Goal: Feedback & Contribution: Contribute content

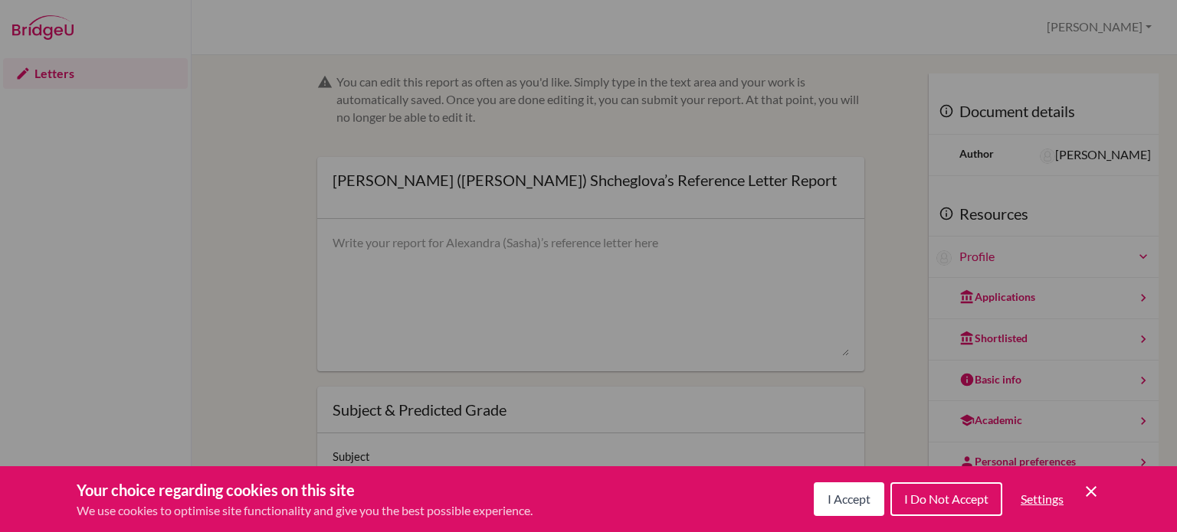
click at [849, 497] on span "I Accept" at bounding box center [848, 499] width 43 height 15
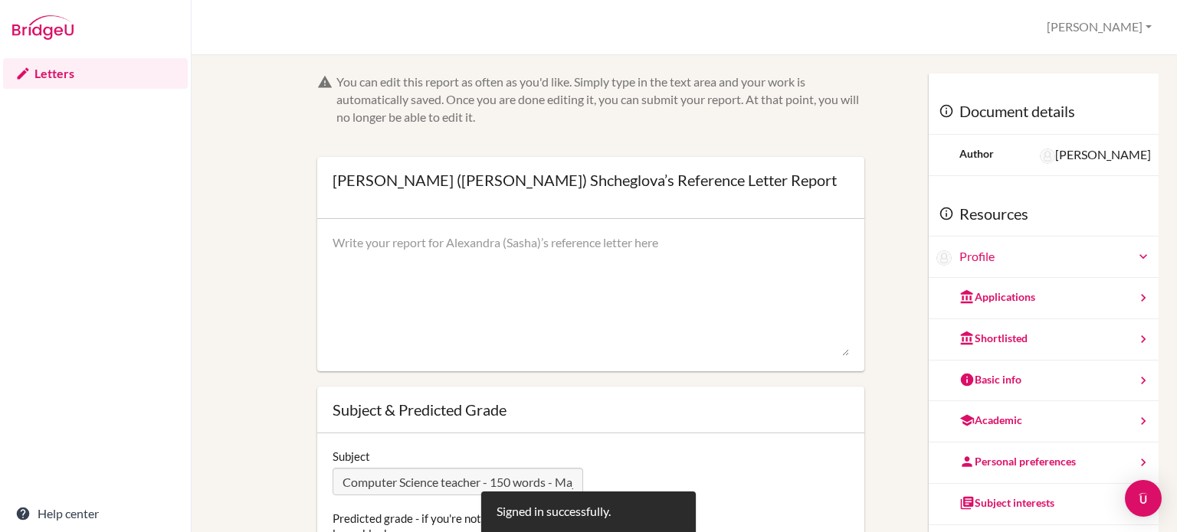
scroll to position [153, 0]
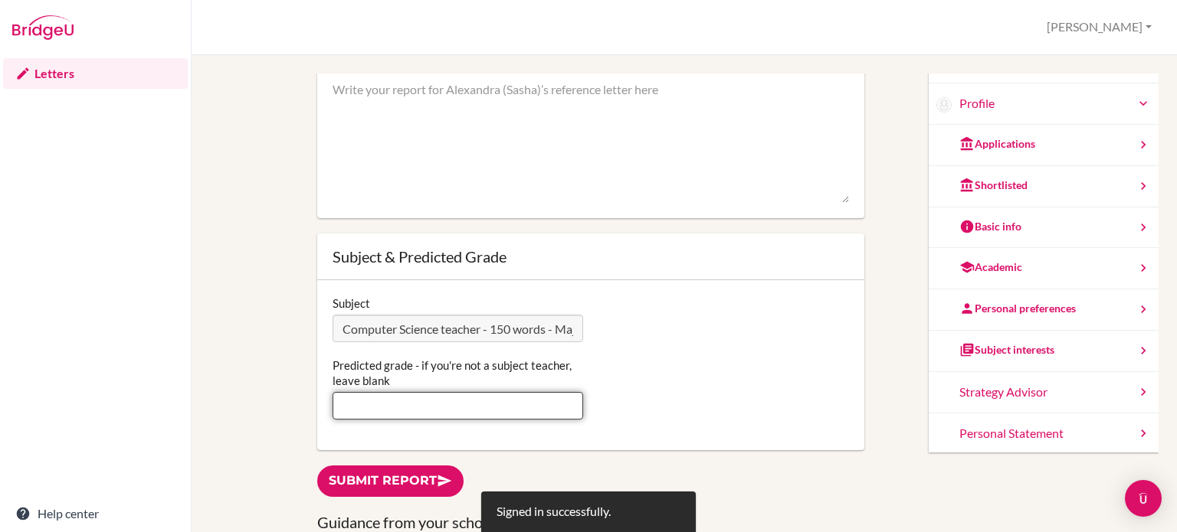
click at [469, 394] on input "Predicted grade - if you're not a subject teacher, leave blank" at bounding box center [457, 406] width 250 height 28
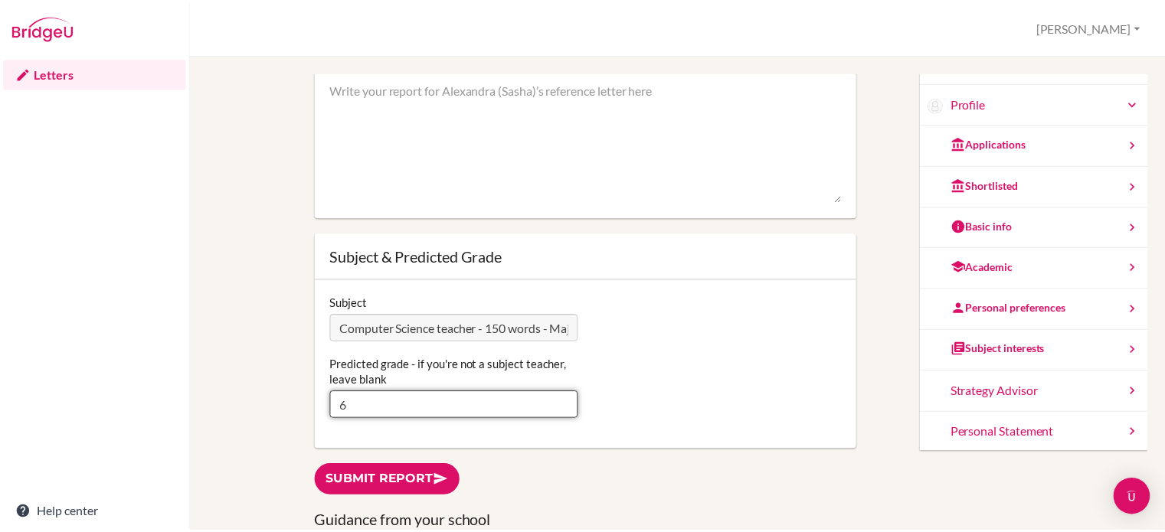
scroll to position [77, 0]
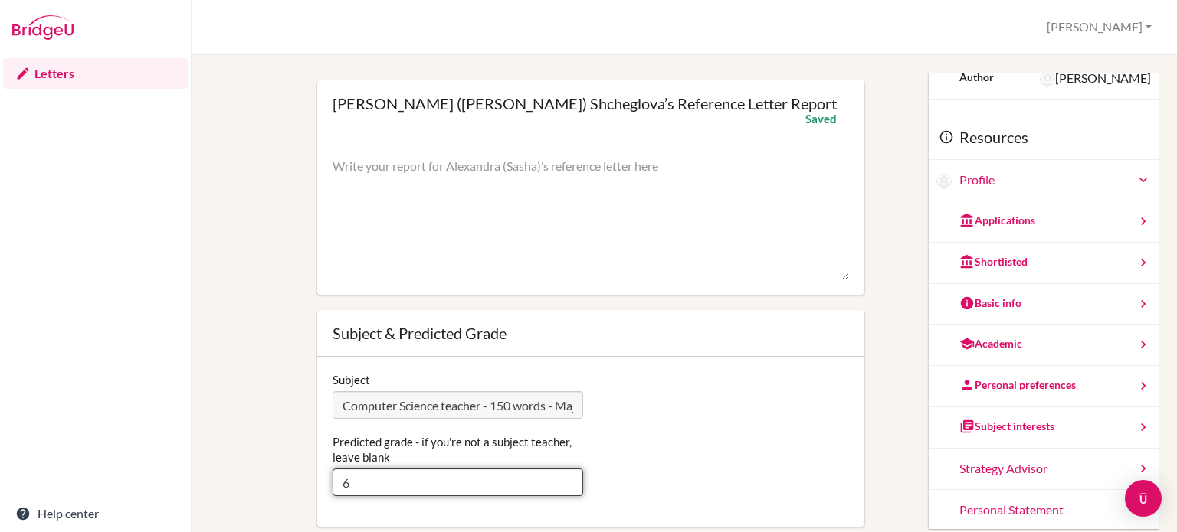
type input "6"
click at [429, 221] on textarea at bounding box center [590, 219] width 516 height 123
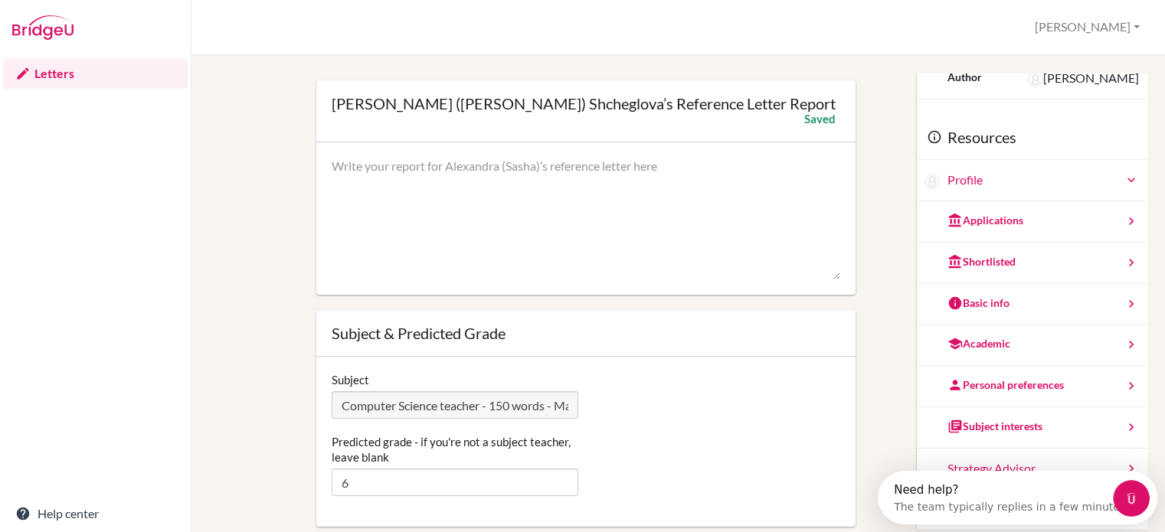
scroll to position [0, 0]
paste textarea "Having taught [Student’s Name] for five years, I have had the privilege of watc…"
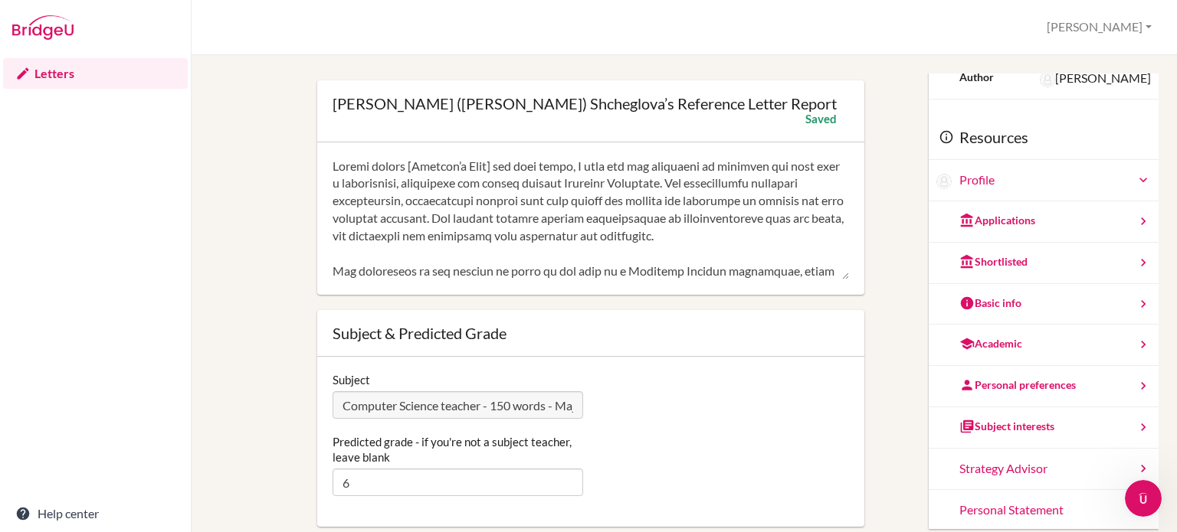
click at [499, 165] on textarea at bounding box center [590, 219] width 516 height 123
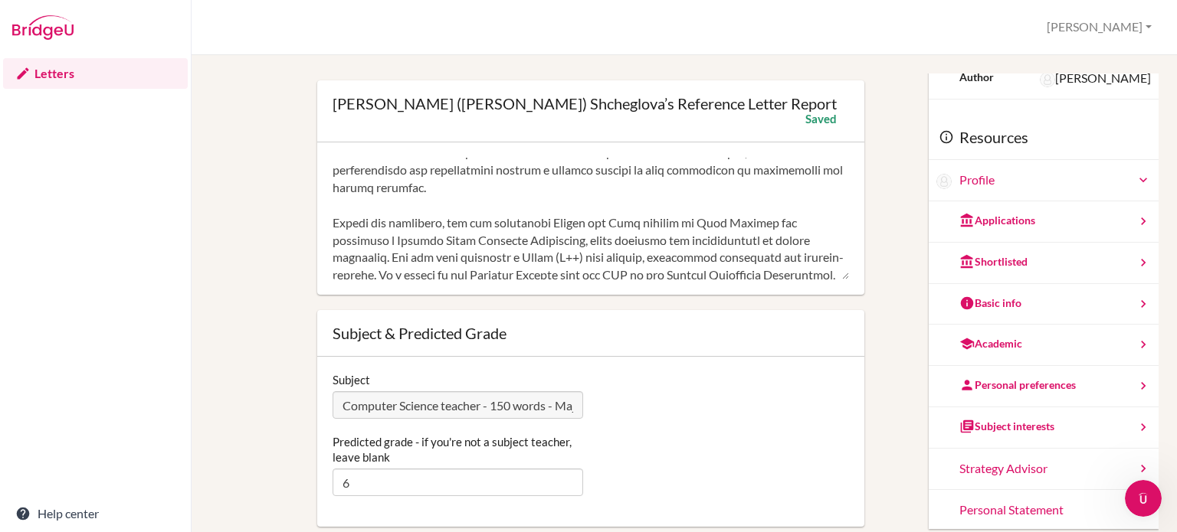
scroll to position [349, 0]
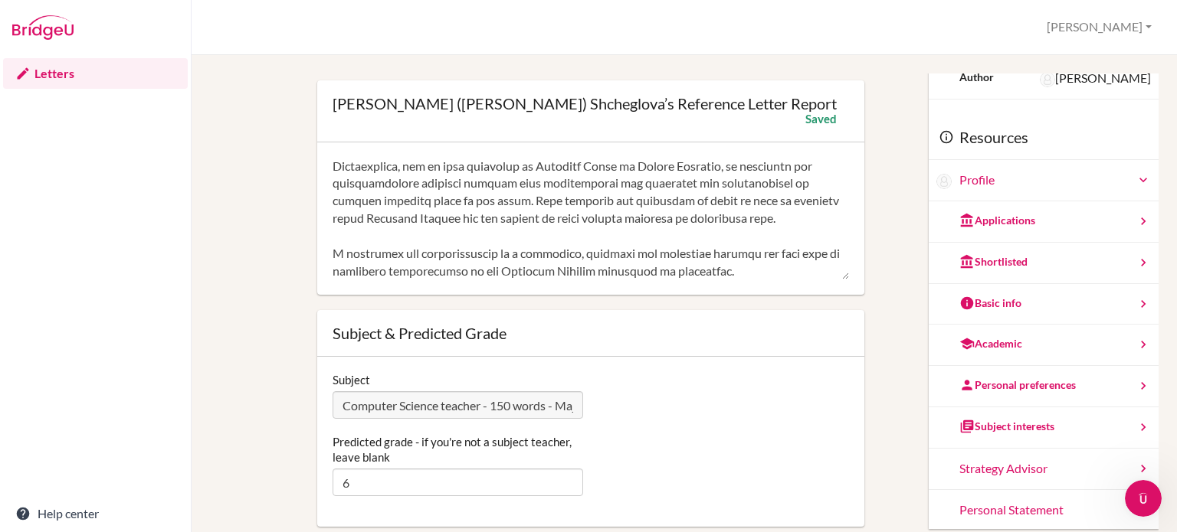
drag, startPoint x: 683, startPoint y: 269, endPoint x: 640, endPoint y: 195, distance: 85.4
click at [640, 195] on textarea at bounding box center [590, 219] width 516 height 123
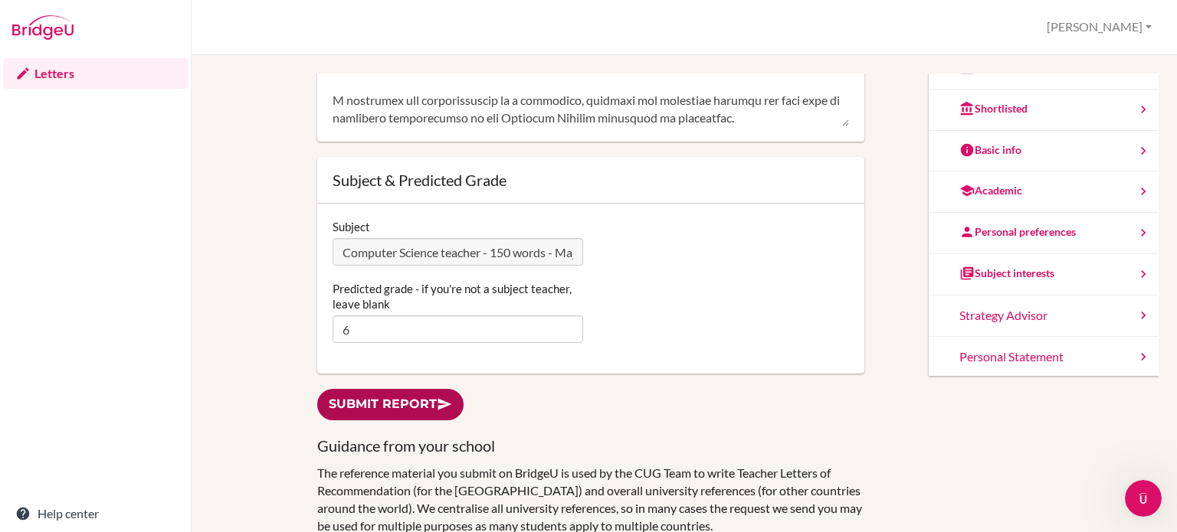
type textarea "Having taught Sasha for five years, I have had the privilege of watching her gr…"
click at [400, 406] on link "Submit report" at bounding box center [390, 404] width 146 height 31
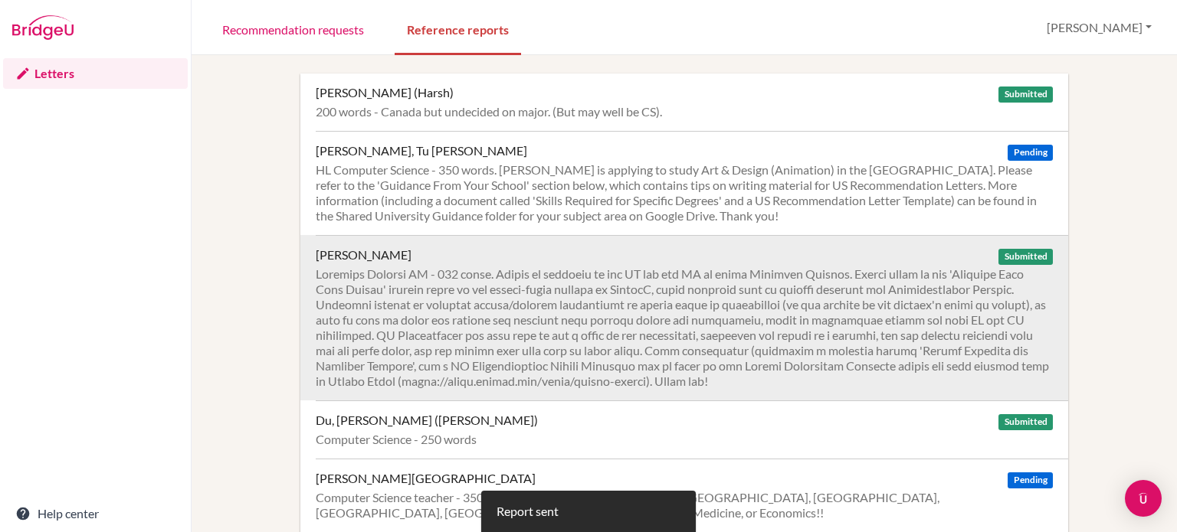
scroll to position [77, 0]
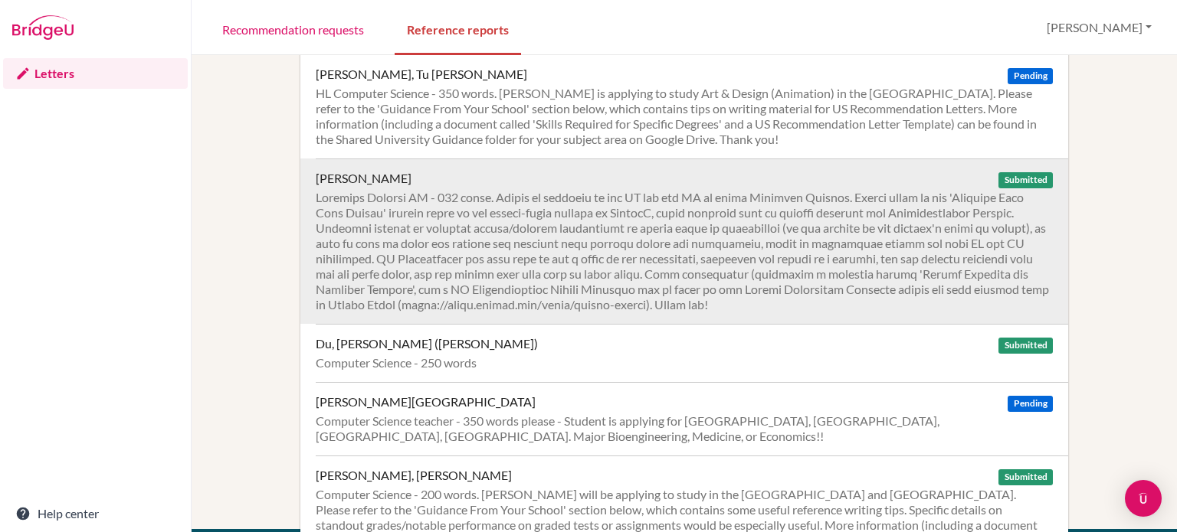
click at [745, 283] on div at bounding box center [684, 251] width 737 height 123
